Goal: Task Accomplishment & Management: Use online tool/utility

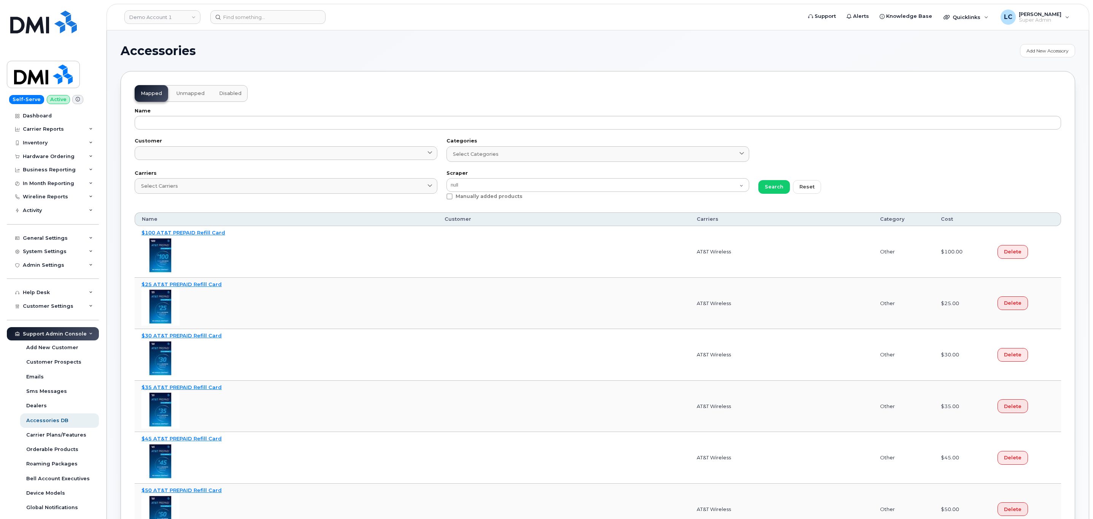
select select "null"
click at [178, 15] on link "Demo Account 1" at bounding box center [162, 17] width 76 height 14
click at [201, 39] on input at bounding box center [182, 37] width 100 height 14
type input "kiew"
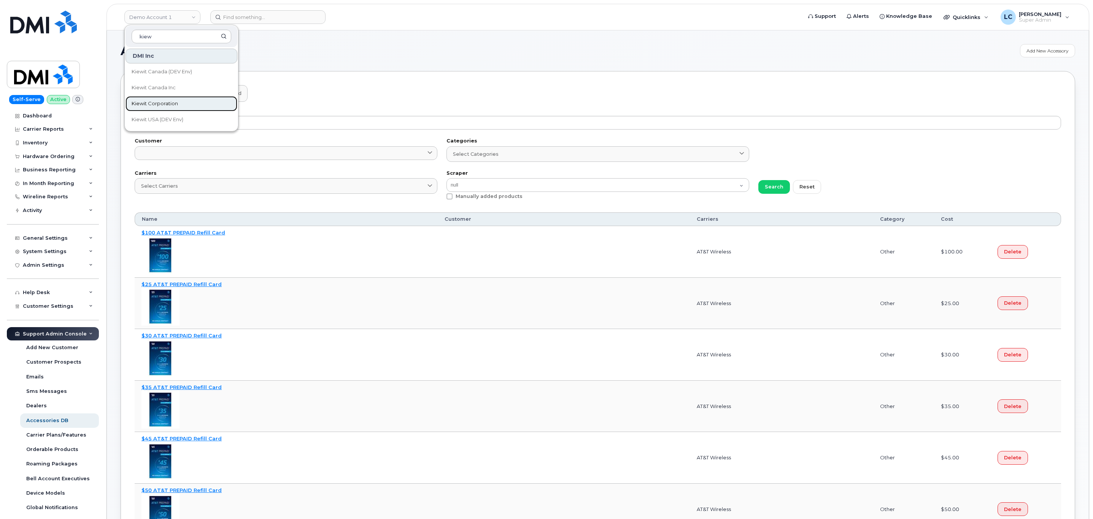
click at [159, 102] on span "Kiewit Corporation" at bounding box center [155, 104] width 46 height 8
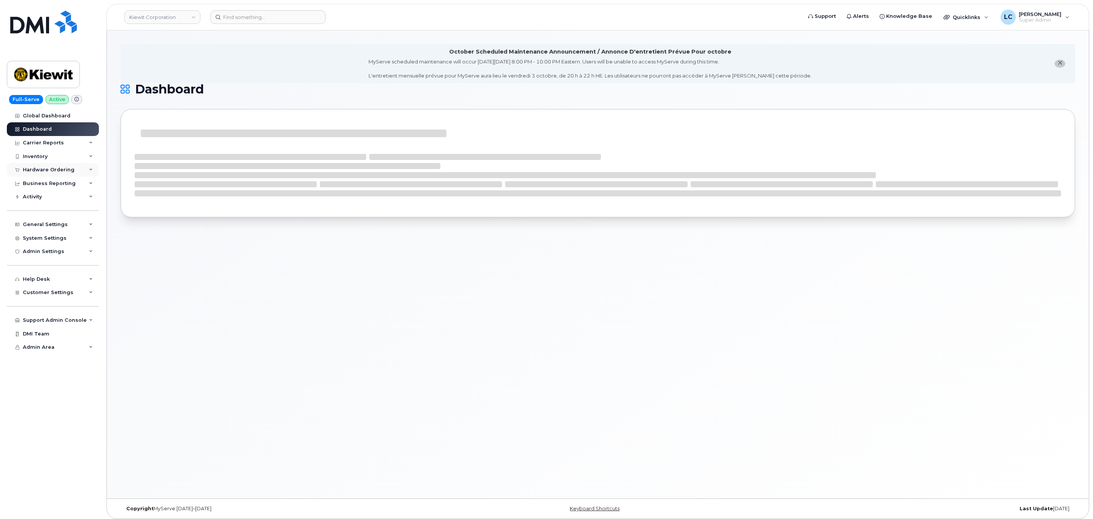
click at [80, 167] on div "Hardware Ordering" at bounding box center [53, 170] width 92 height 14
click at [44, 199] on link "Orders" at bounding box center [59, 198] width 79 height 14
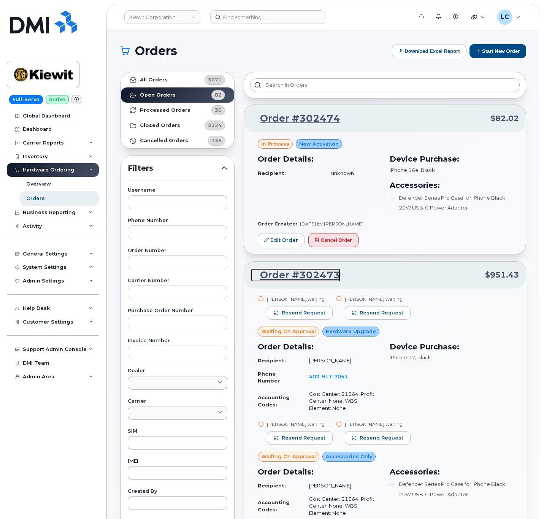
click at [306, 275] on link "Order #302473" at bounding box center [295, 275] width 89 height 14
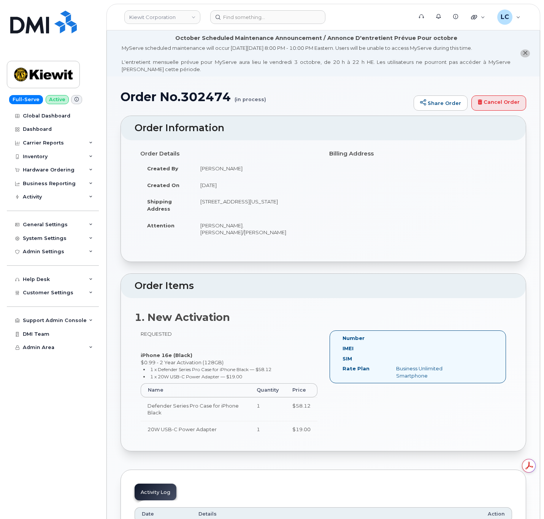
click at [524, 52] on icon "close notification" at bounding box center [525, 53] width 5 height 5
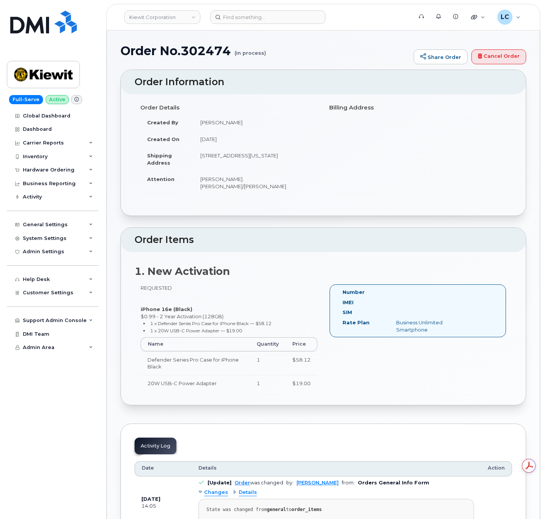
click at [360, 24] on header "Kiewit Corporation Support Alerts Knowledge Base Quicklinks Suspend / Cancel De…" at bounding box center [323, 17] width 434 height 27
click at [401, 48] on h1 "Order No.302474 (in process)" at bounding box center [265, 50] width 289 height 13
click at [176, 10] on link "Kiewit Corporation" at bounding box center [162, 17] width 76 height 14
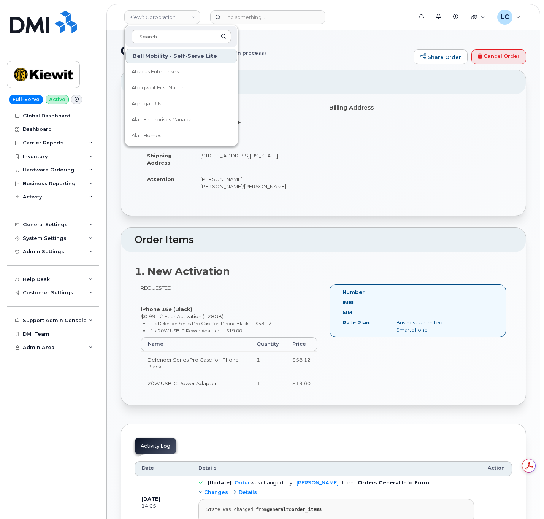
click at [175, 31] on input at bounding box center [182, 37] width 100 height 14
type input "UNFI"
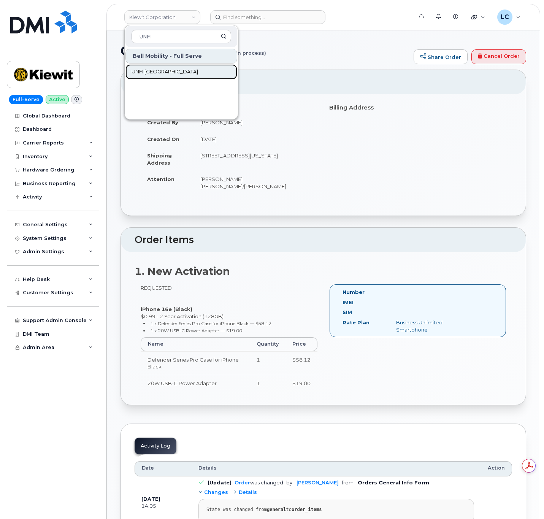
click at [156, 68] on link "UNFI Canada" at bounding box center [181, 71] width 112 height 15
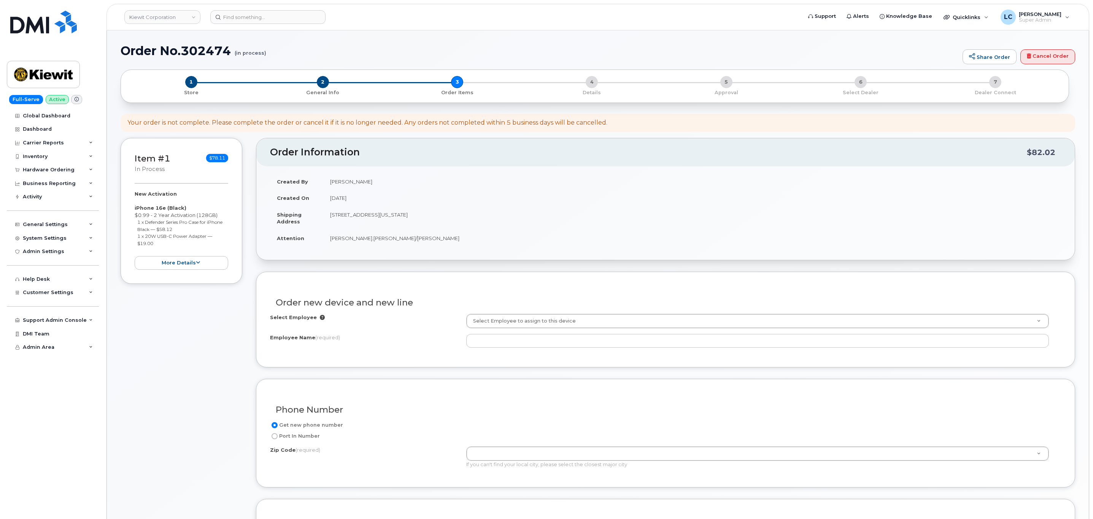
select select
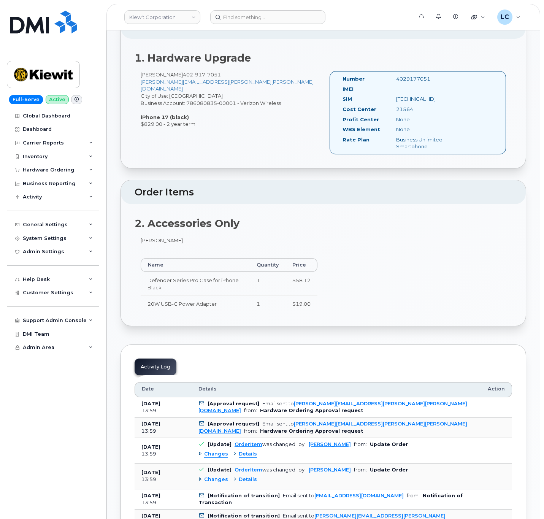
scroll to position [222, 0]
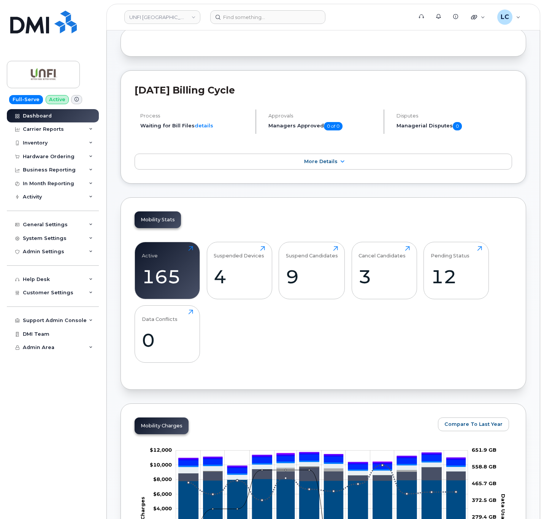
scroll to position [204, 0]
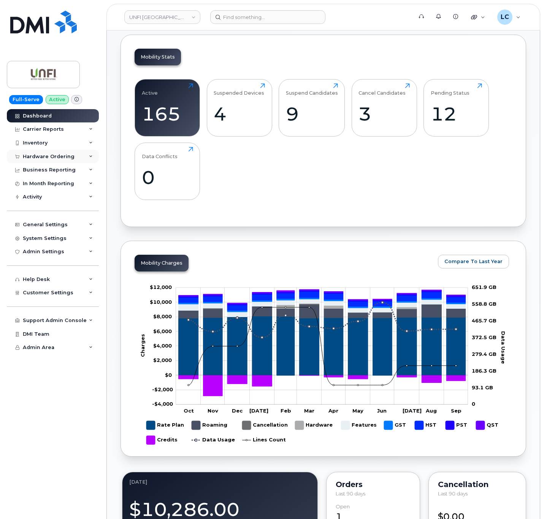
click at [42, 157] on div "Hardware Ordering" at bounding box center [49, 157] width 52 height 6
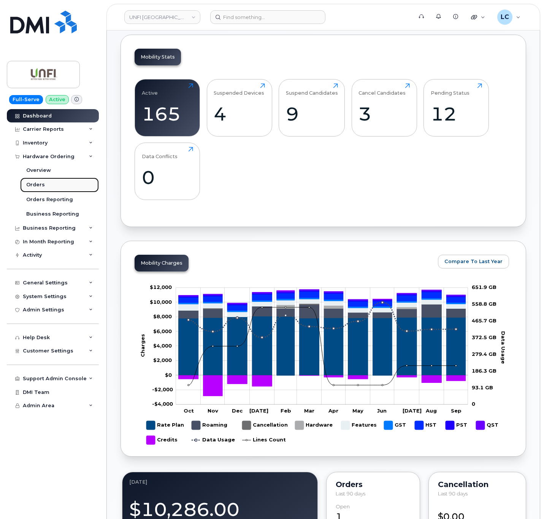
click at [35, 184] on div "Orders" at bounding box center [35, 184] width 19 height 7
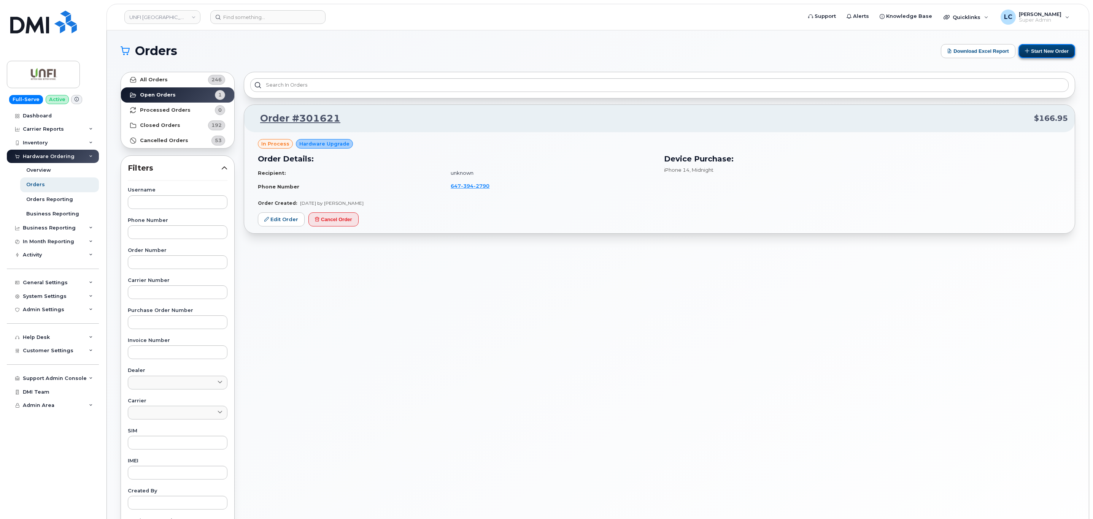
click at [544, 47] on button "Start New Order" at bounding box center [1046, 51] width 57 height 14
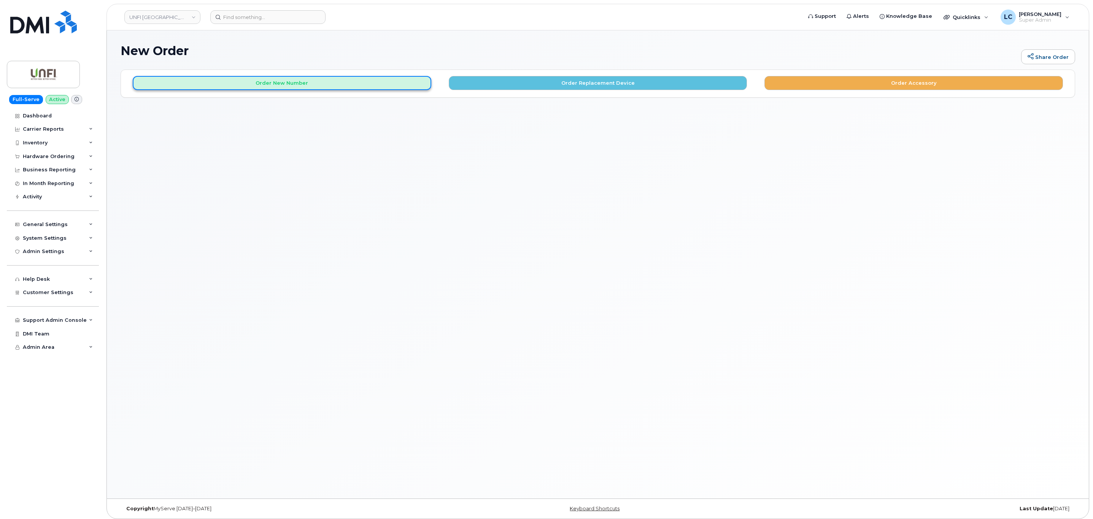
click at [340, 78] on button "Order New Number" at bounding box center [282, 83] width 298 height 14
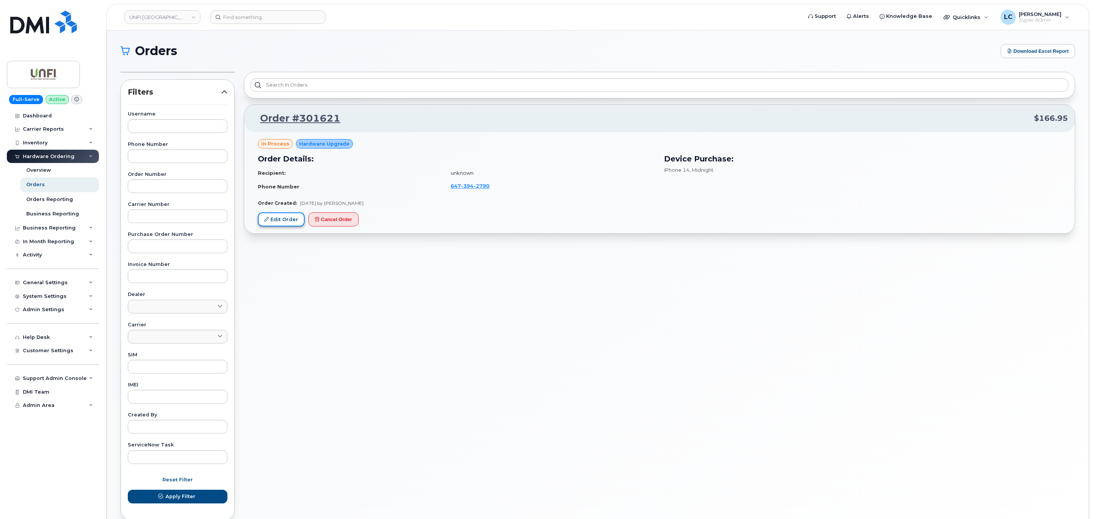
click at [276, 222] on link "Edit Order" at bounding box center [281, 220] width 47 height 14
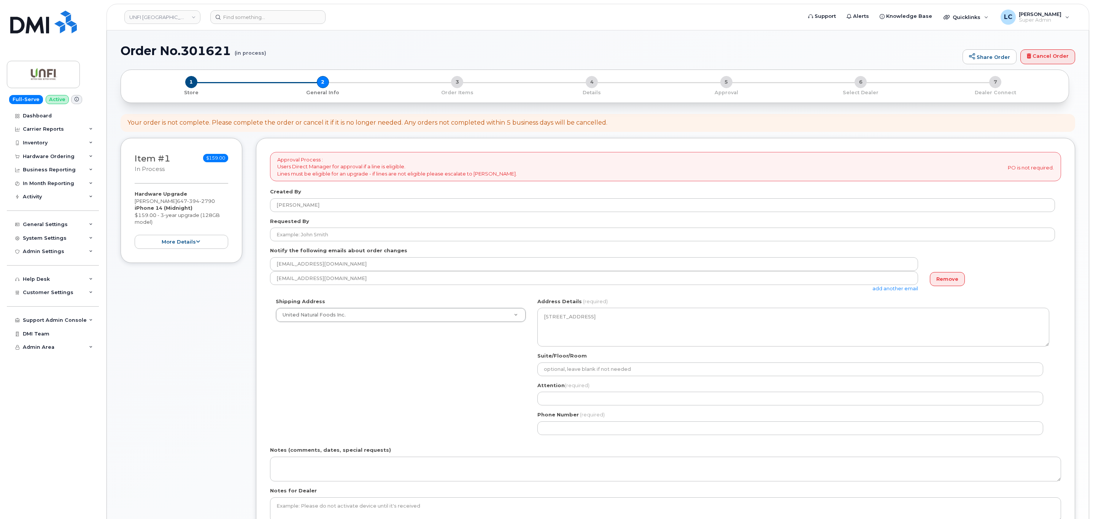
select select
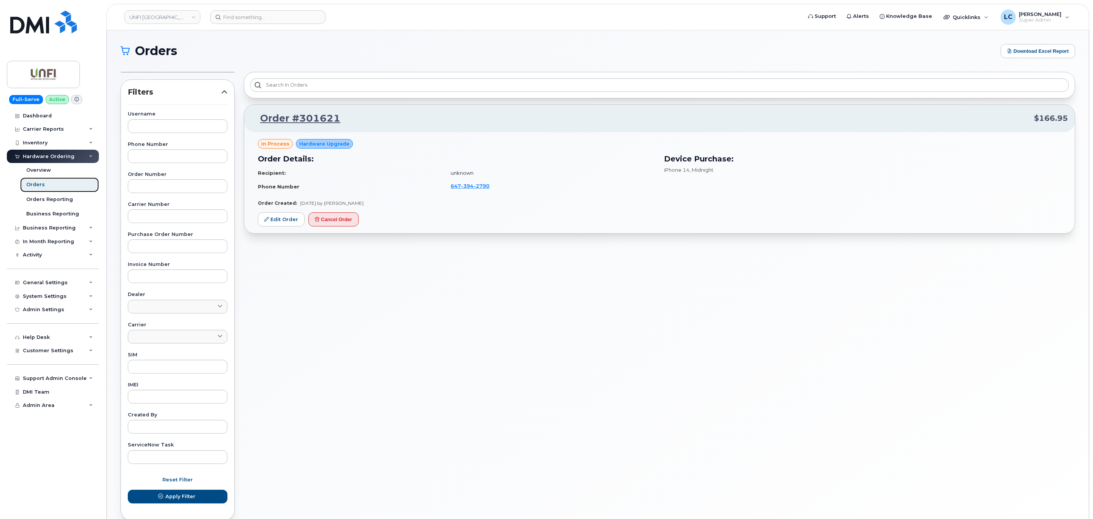
click at [47, 185] on link "Orders" at bounding box center [59, 185] width 79 height 14
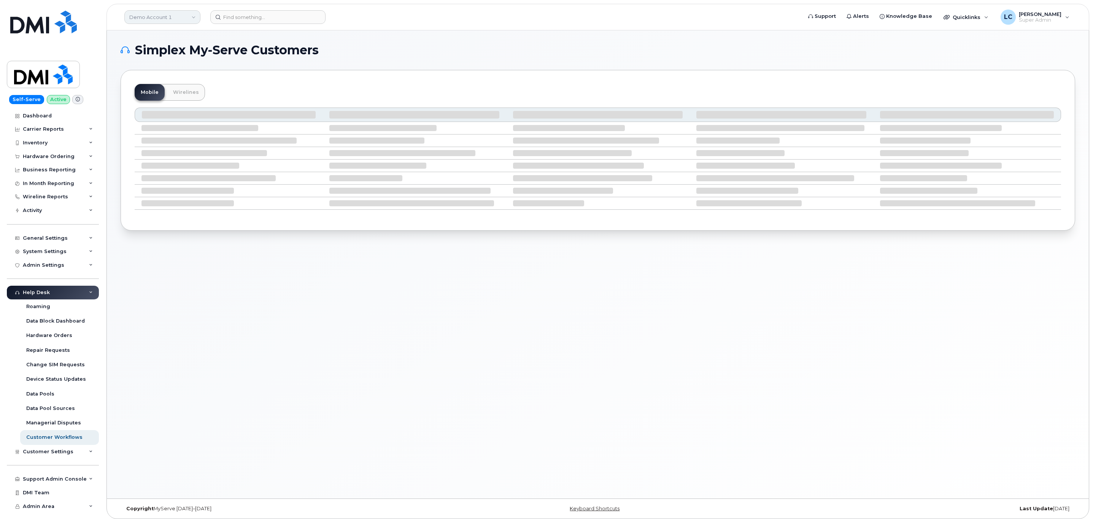
click at [179, 17] on link "Demo Account 1" at bounding box center [162, 17] width 76 height 14
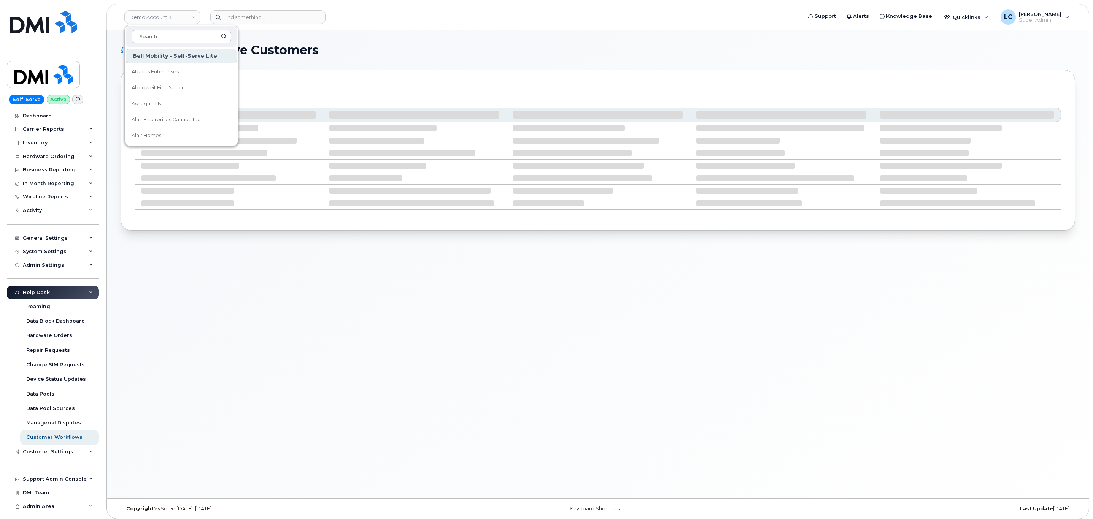
click at [173, 38] on input at bounding box center [182, 37] width 100 height 14
click at [306, 31] on div "Simplex My-Serve Customers Mobile Wirelines" at bounding box center [598, 264] width 982 height 468
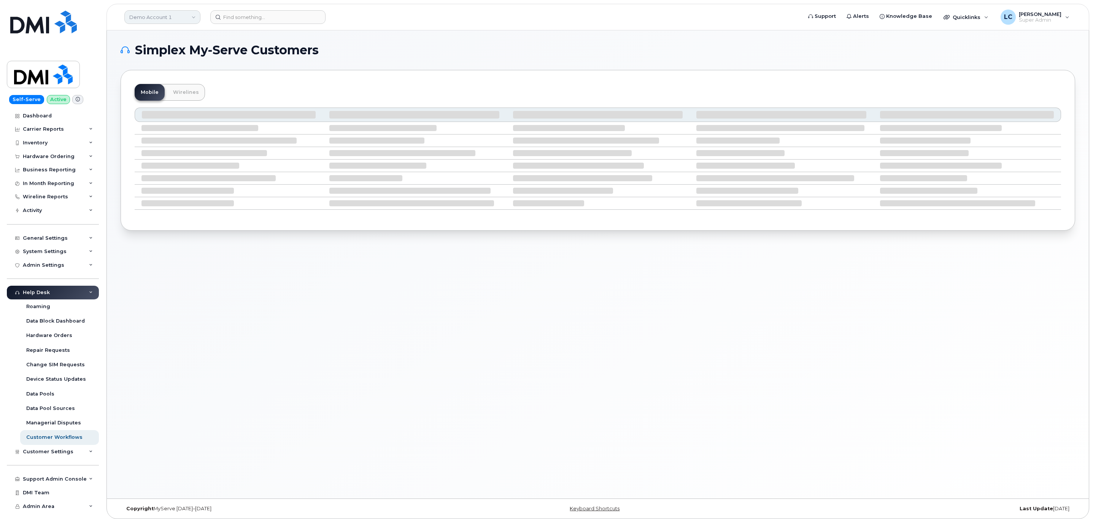
click at [163, 19] on link "Demo Account 1" at bounding box center [162, 17] width 76 height 14
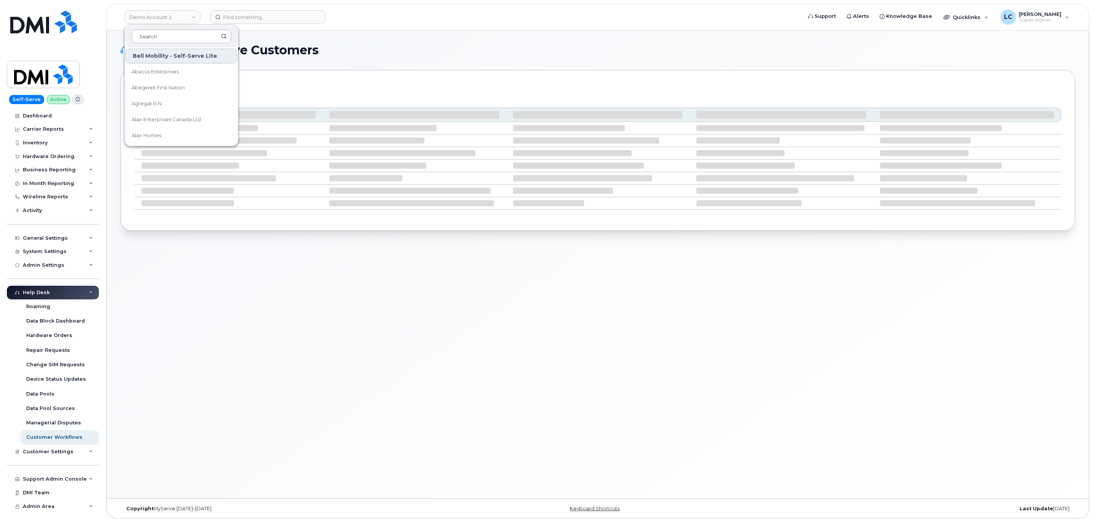
click at [161, 34] on input at bounding box center [182, 37] width 100 height 14
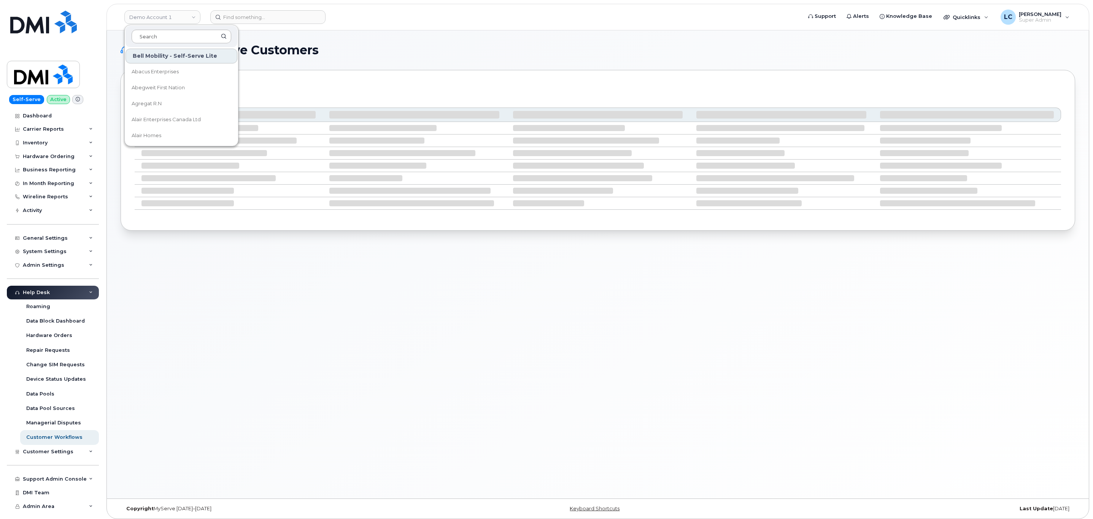
click at [161, 34] on input at bounding box center [182, 37] width 100 height 14
type input "Hilton"
click at [168, 78] on span "Hilton Domestic Operating Company Inc" at bounding box center [175, 72] width 87 height 15
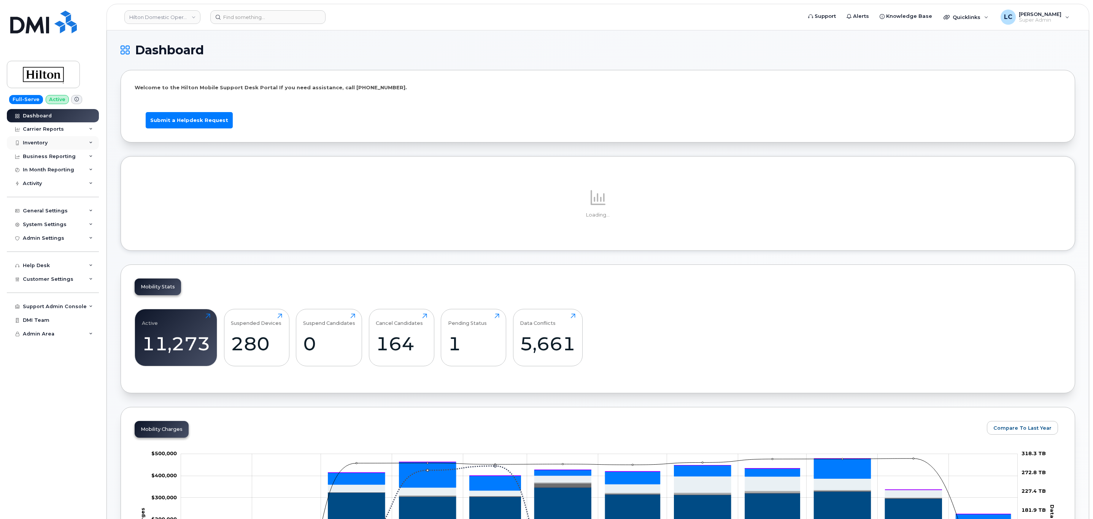
click at [49, 140] on div "Inventory" at bounding box center [53, 143] width 92 height 14
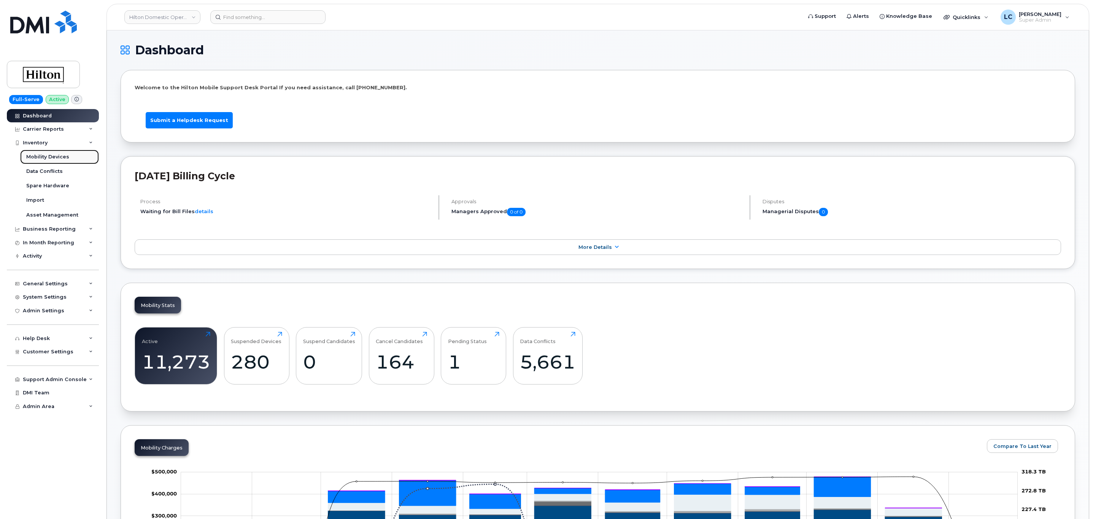
click at [61, 157] on div "Mobility Devices" at bounding box center [47, 157] width 43 height 7
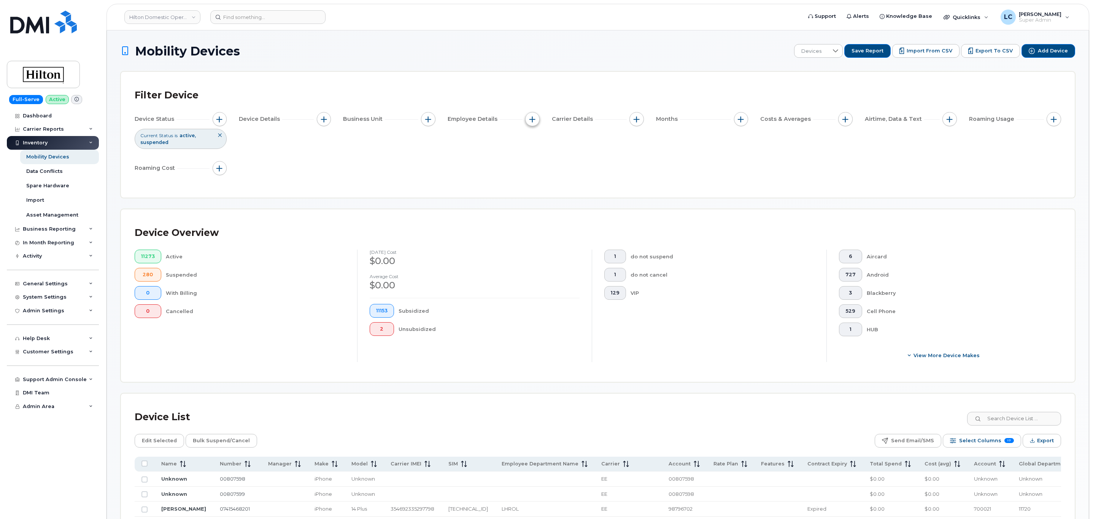
click at [532, 119] on span "button" at bounding box center [532, 119] width 6 height 6
click at [596, 202] on label "Employee Department Name" at bounding box center [580, 201] width 79 height 7
click at [537, 202] on input "Employee Department Name" at bounding box center [534, 202] width 6 height 6
checkbox input "true"
click at [565, 243] on div "Employee HR User" at bounding box center [577, 249] width 92 height 12
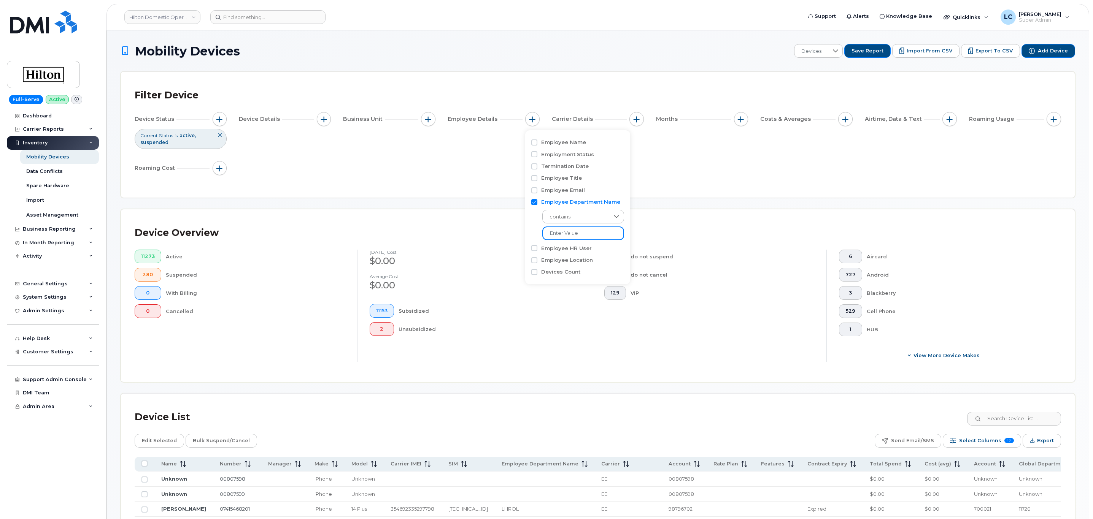
click at [575, 238] on input at bounding box center [583, 234] width 82 height 14
paste input "ABIDT"
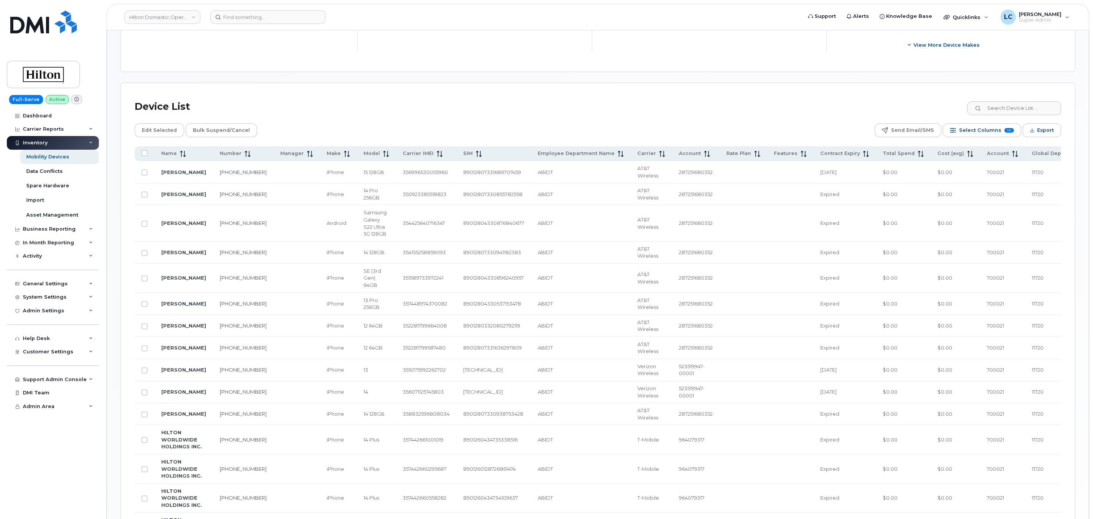
scroll to position [316, 0]
type input "ABIDT"
click at [790, 109] on div "Device List" at bounding box center [598, 108] width 926 height 20
click at [871, 91] on div "Device List Edit Selected Bulk Suspend/Cancel Send Email/SMS Select Columns 17 …" at bounding box center [598, 439] width 954 height 710
click at [1037, 129] on span "Export" at bounding box center [1045, 131] width 17 height 11
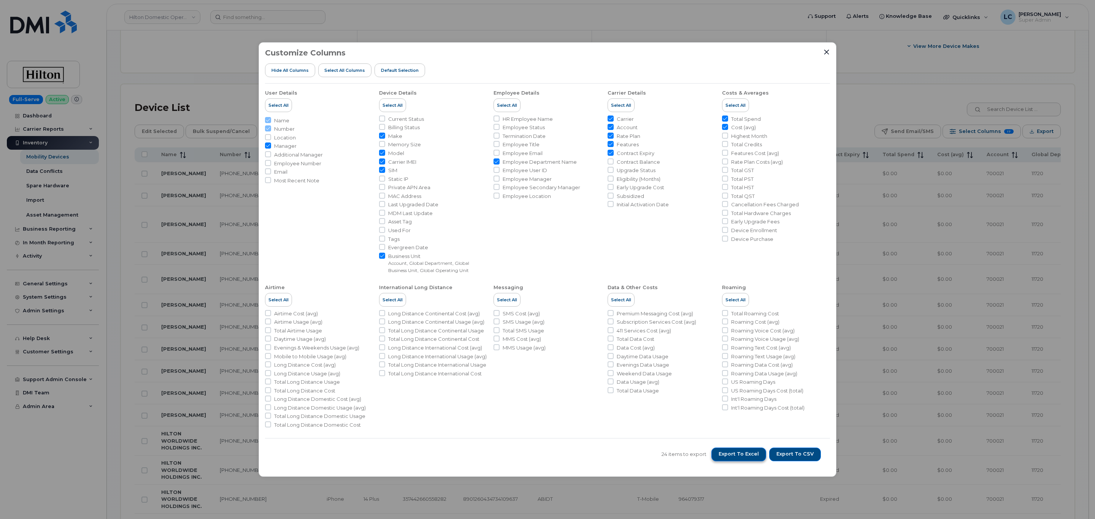
click at [736, 453] on span "Export to Excel" at bounding box center [739, 454] width 40 height 7
click at [828, 51] on icon "Close" at bounding box center [826, 52] width 5 height 5
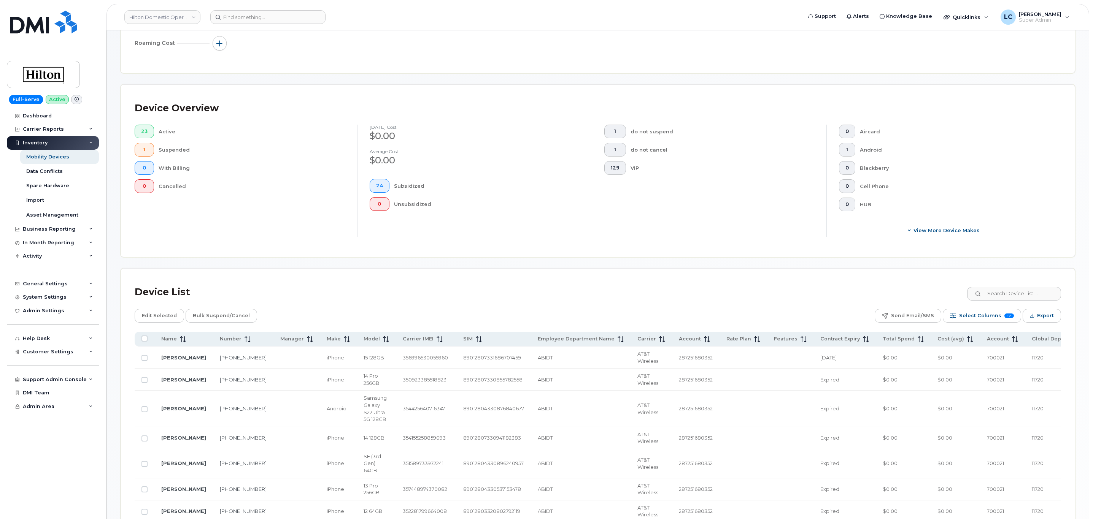
scroll to position [0, 0]
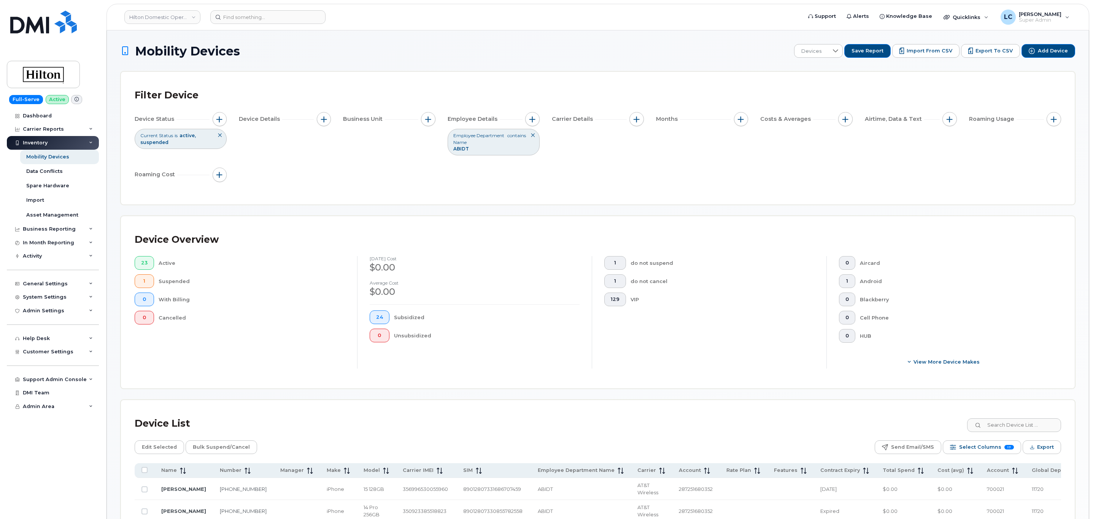
click at [578, 51] on h1 "Mobility Devices" at bounding box center [456, 50] width 670 height 13
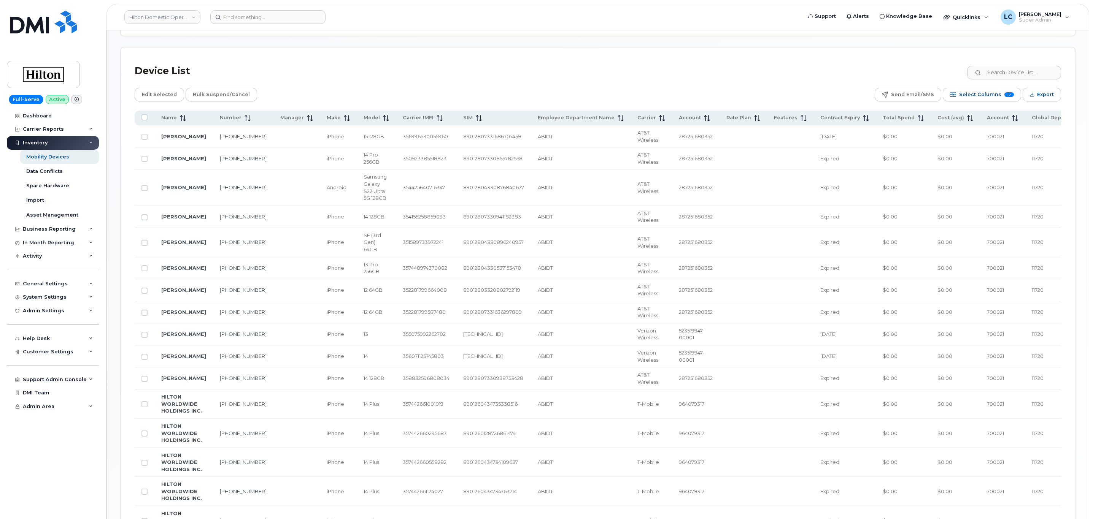
scroll to position [231, 0]
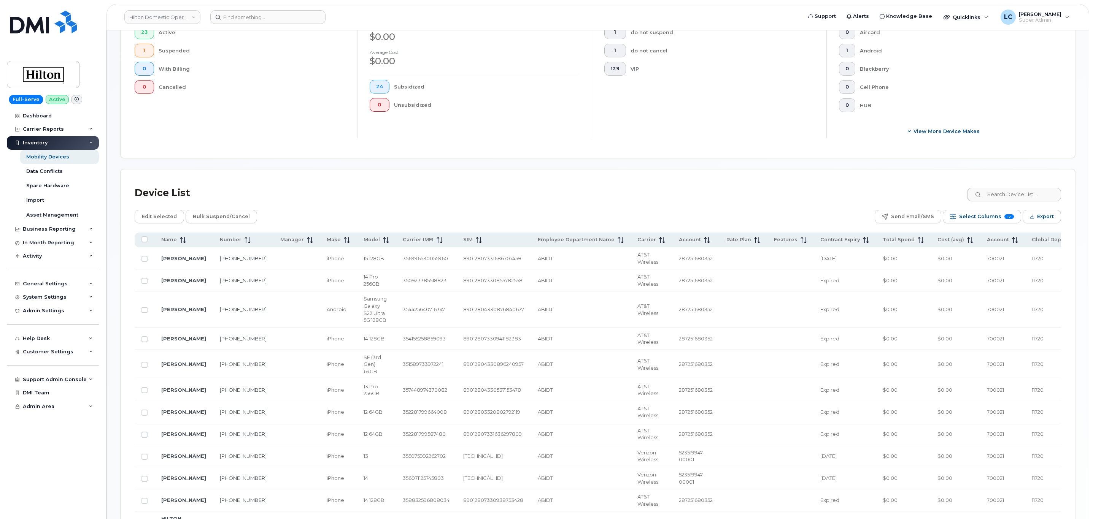
click at [827, 195] on div "Device List" at bounding box center [598, 193] width 926 height 20
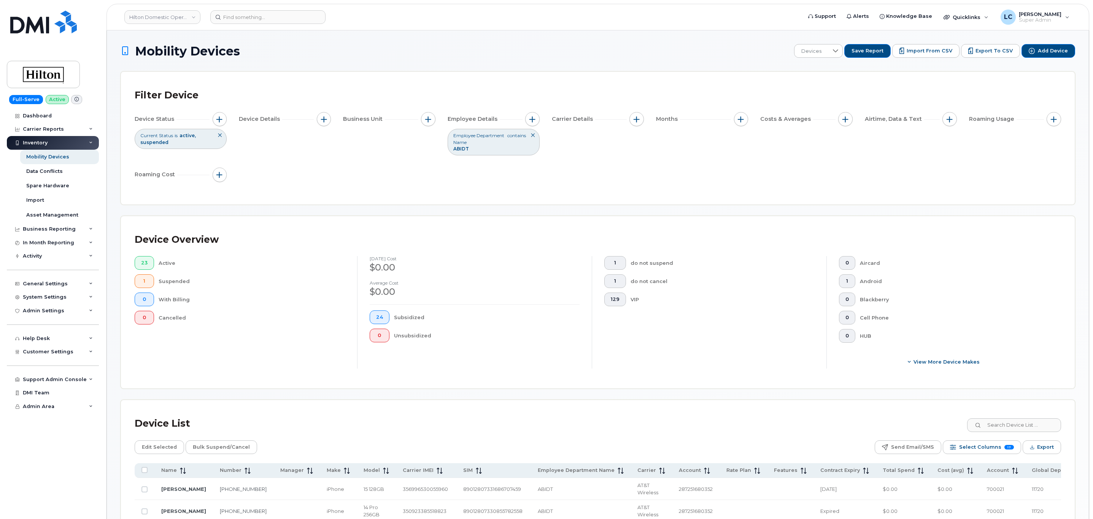
click at [533, 136] on icon at bounding box center [532, 135] width 5 height 5
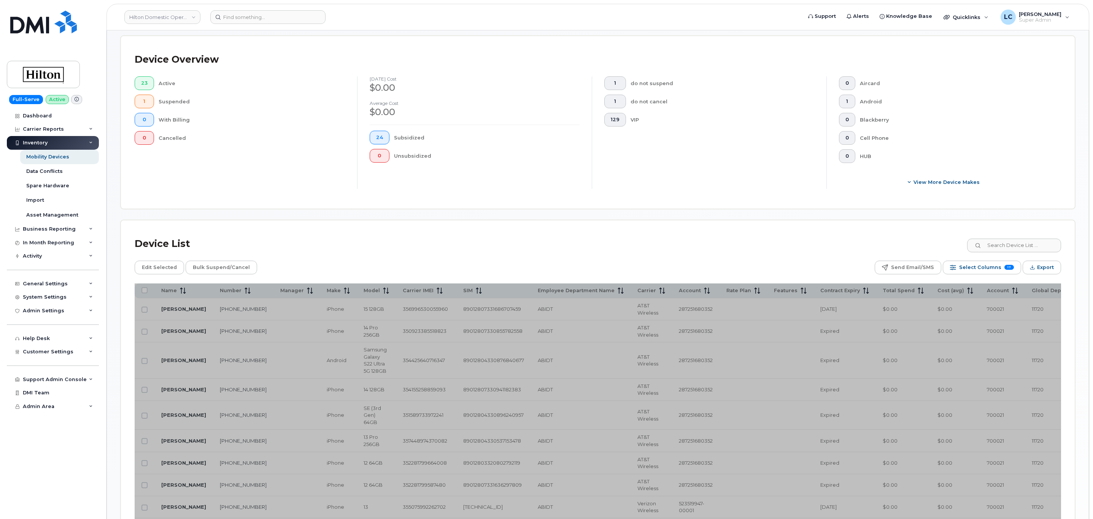
scroll to position [173, 0]
click at [533, 151] on div "Unsubsidized" at bounding box center [487, 157] width 186 height 14
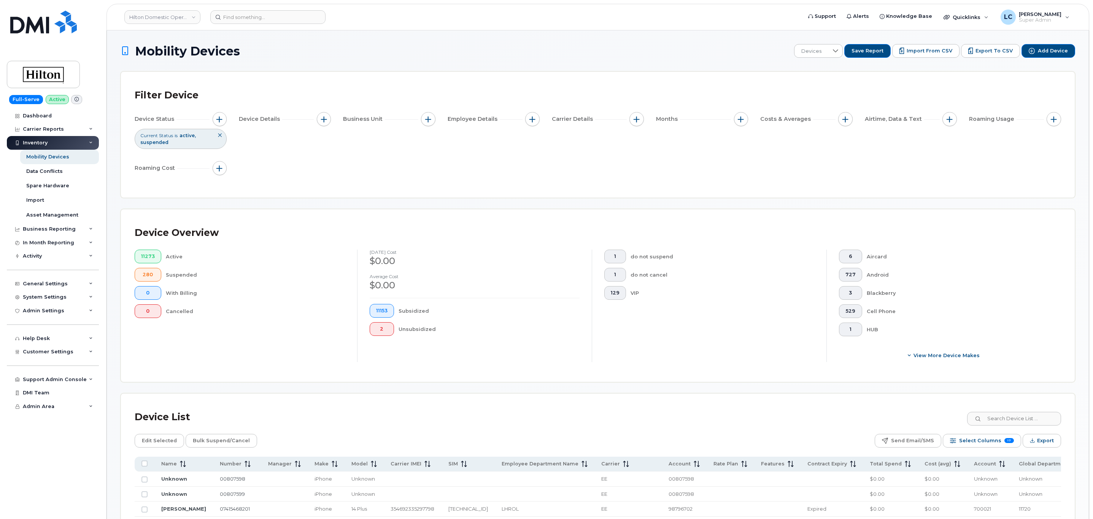
click at [611, 73] on div "Filter Device Device Status Current Status is active suspended Device Details B…" at bounding box center [598, 135] width 954 height 126
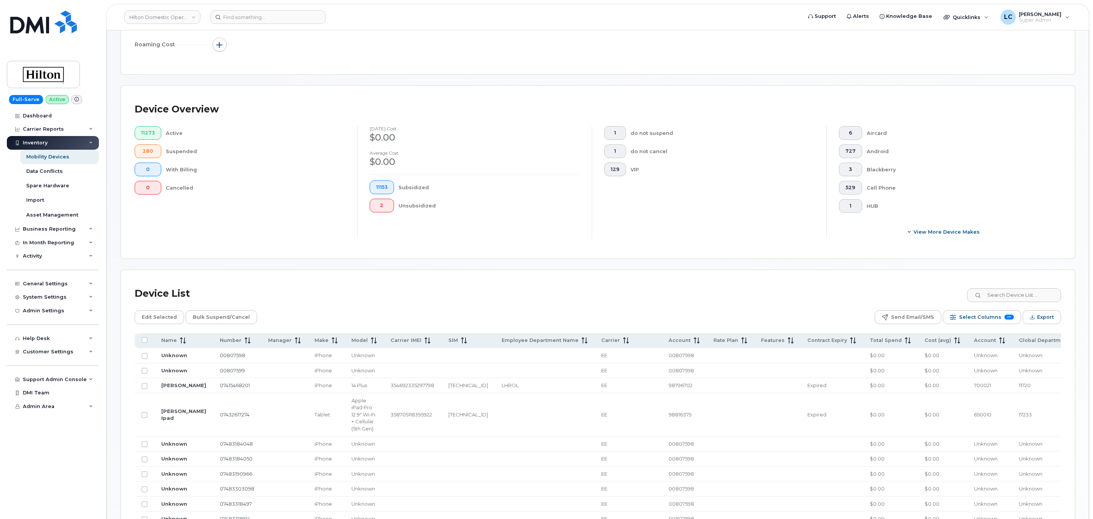
scroll to position [124, 0]
